Goal: Task Accomplishment & Management: Manage account settings

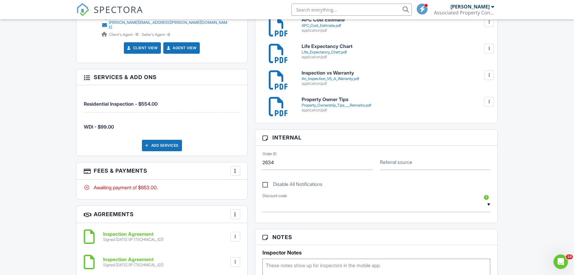
scroll to position [271, 0]
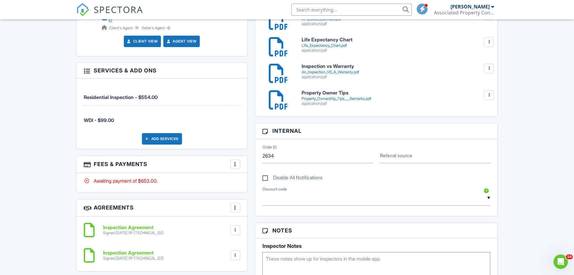
click at [237, 161] on div at bounding box center [235, 164] width 6 height 6
click at [267, 220] on li "Paid In Full" at bounding box center [265, 227] width 63 height 15
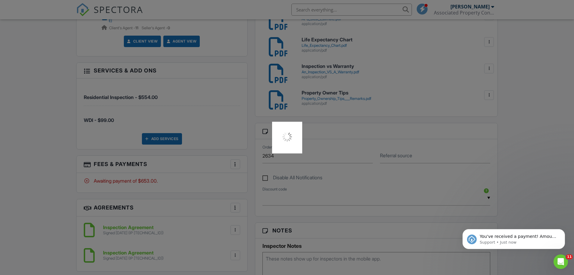
scroll to position [0, 0]
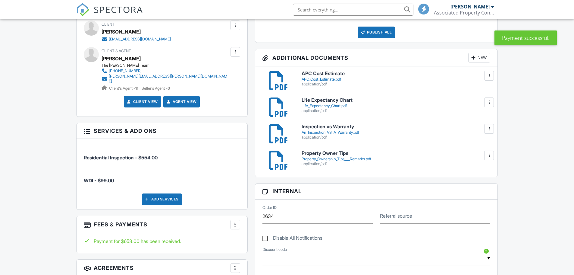
click at [384, 35] on div "Publish All" at bounding box center [377, 32] width 38 height 11
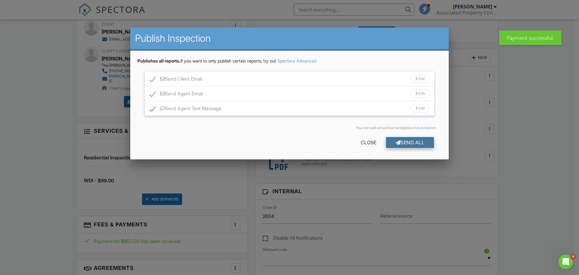
click at [419, 140] on div "Send All" at bounding box center [410, 142] width 48 height 11
